Goal: Information Seeking & Learning: Find specific fact

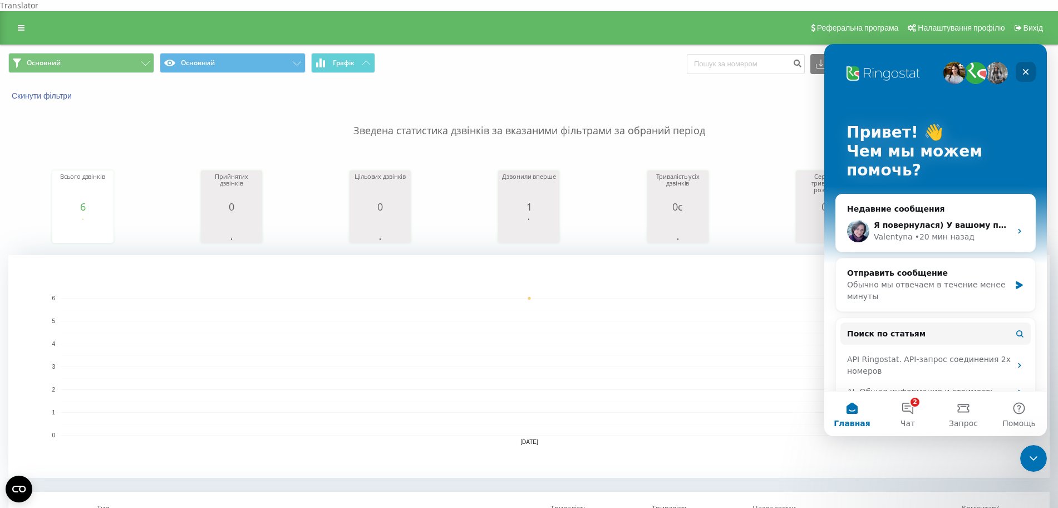
click at [1023, 67] on icon "Закрыть" at bounding box center [1025, 71] width 9 height 9
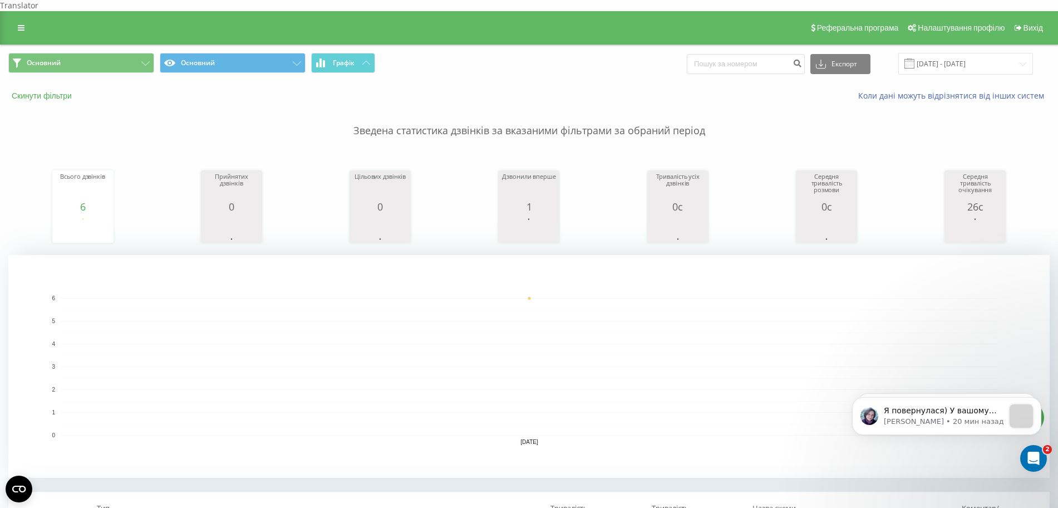
click at [63, 91] on button "Скинути фільтри" at bounding box center [42, 96] width 69 height 10
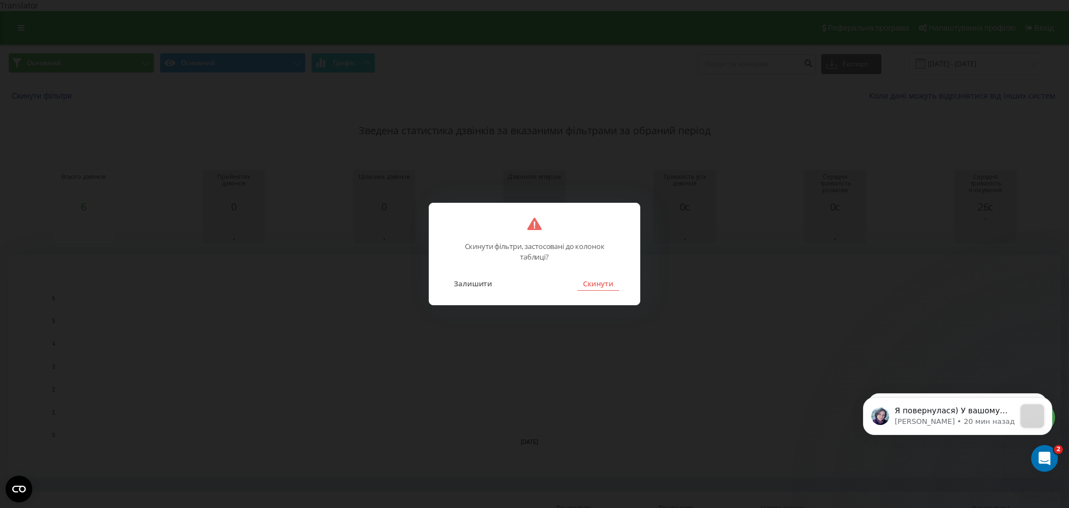
click at [606, 284] on button "Скинути" at bounding box center [598, 283] width 42 height 14
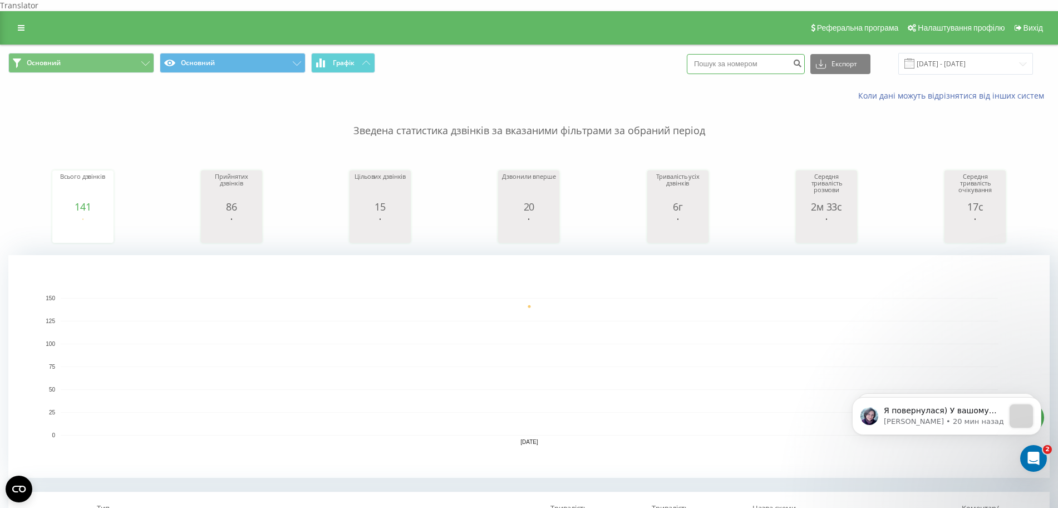
click at [748, 54] on input at bounding box center [746, 64] width 118 height 20
paste input "0 96 491 8616"
type input "0 96 491 8616"
